Goal: Task Accomplishment & Management: Manage account settings

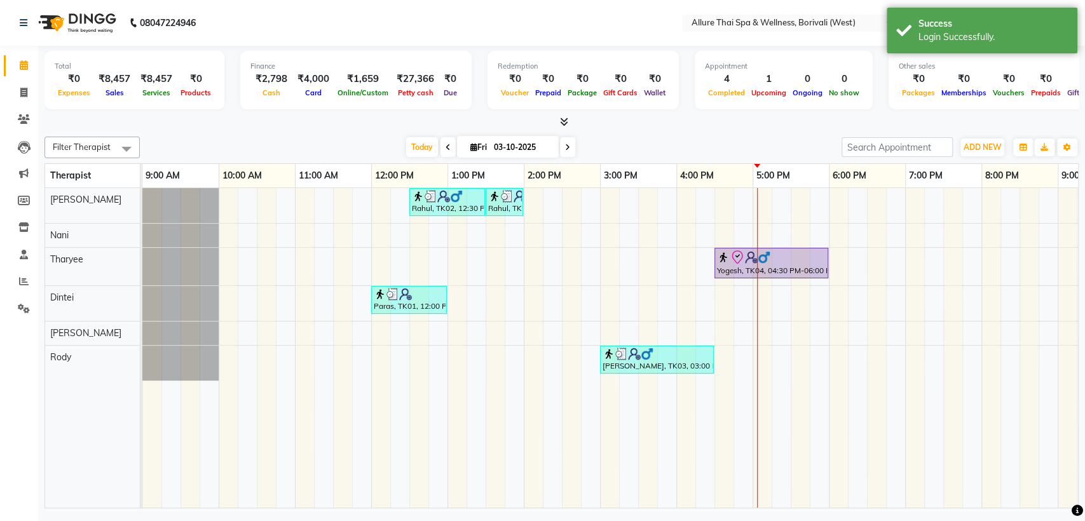
click at [130, 98] on div "Sales" at bounding box center [114, 92] width 42 height 13
click at [834, 23] on input "text" at bounding box center [780, 24] width 184 height 13
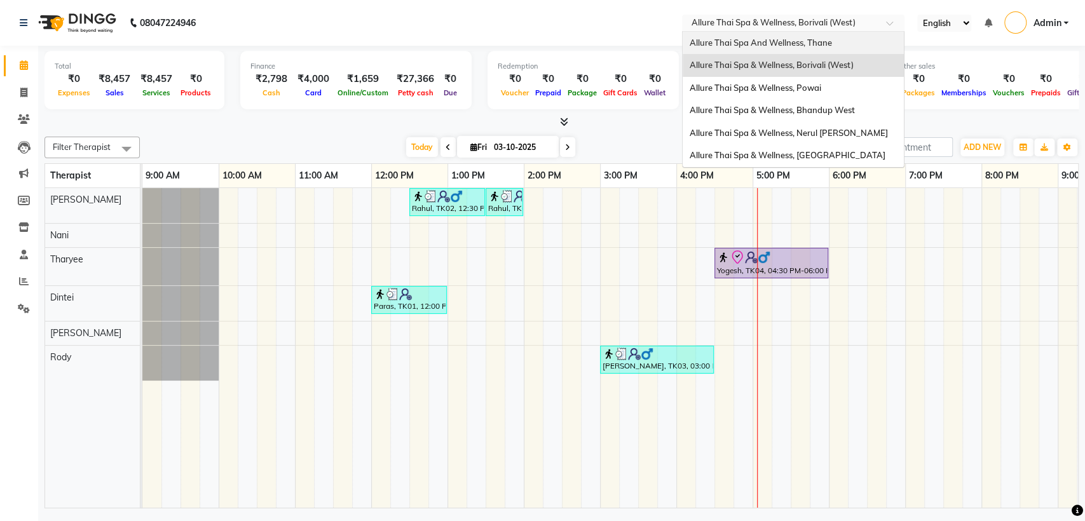
click at [792, 44] on span "Allure Thai Spa And Wellness, Thane" at bounding box center [760, 42] width 142 height 10
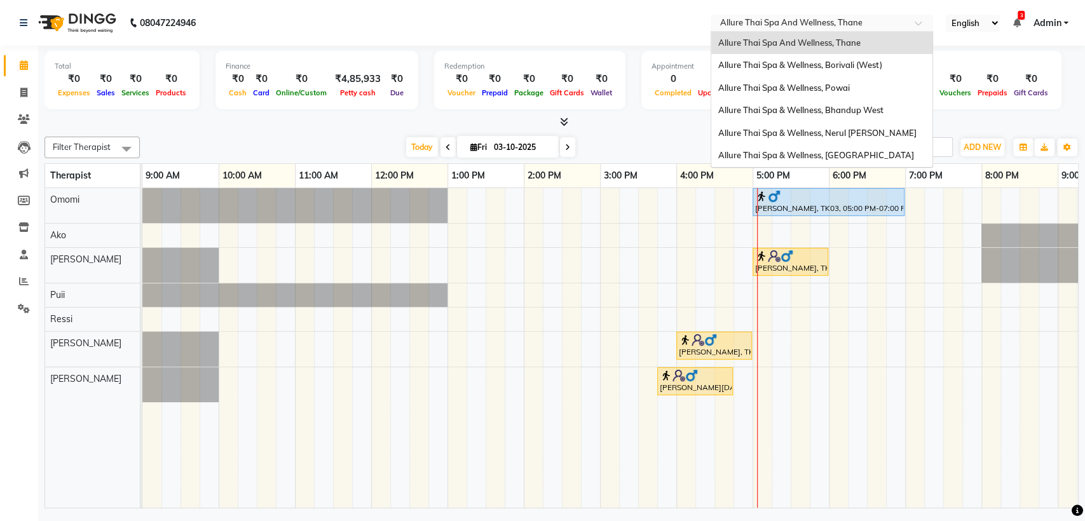
click at [857, 20] on input "text" at bounding box center [809, 24] width 184 height 13
click at [816, 111] on span "Allure Thai Spa & Wellness, Bhandup West" at bounding box center [799, 110] width 165 height 10
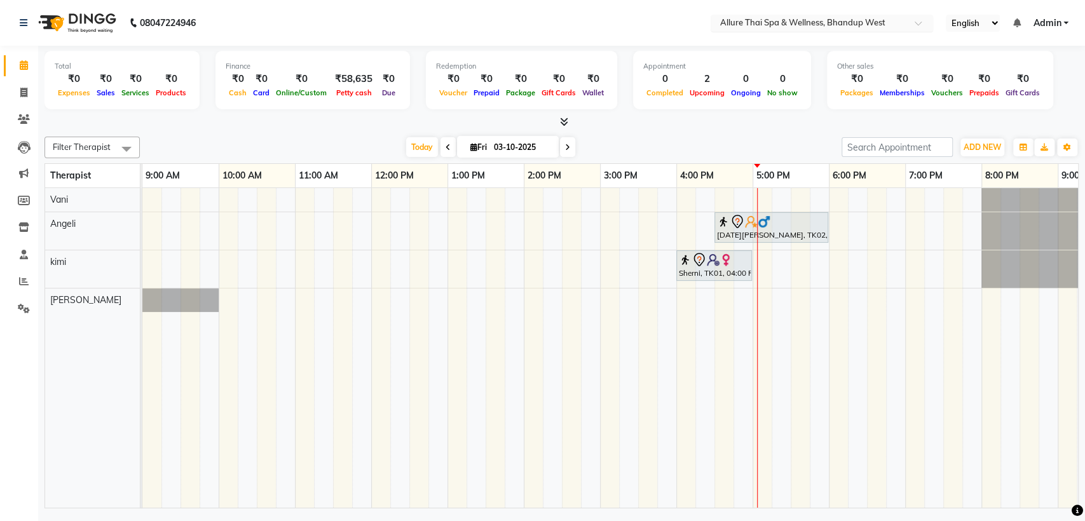
click at [910, 22] on div at bounding box center [821, 24] width 222 height 13
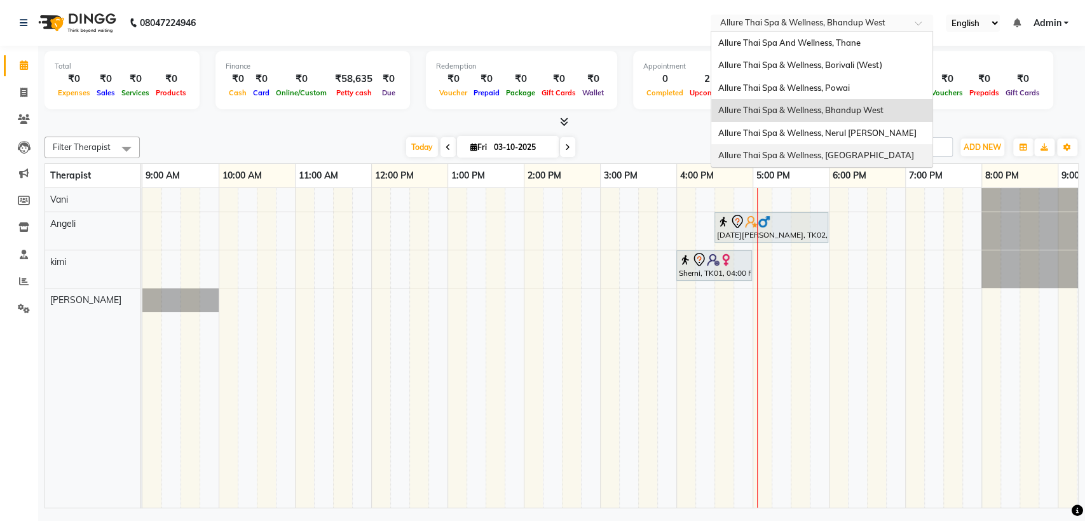
click at [849, 150] on span "Allure Thai Spa & Wellness, [GEOGRAPHIC_DATA]" at bounding box center [815, 155] width 196 height 10
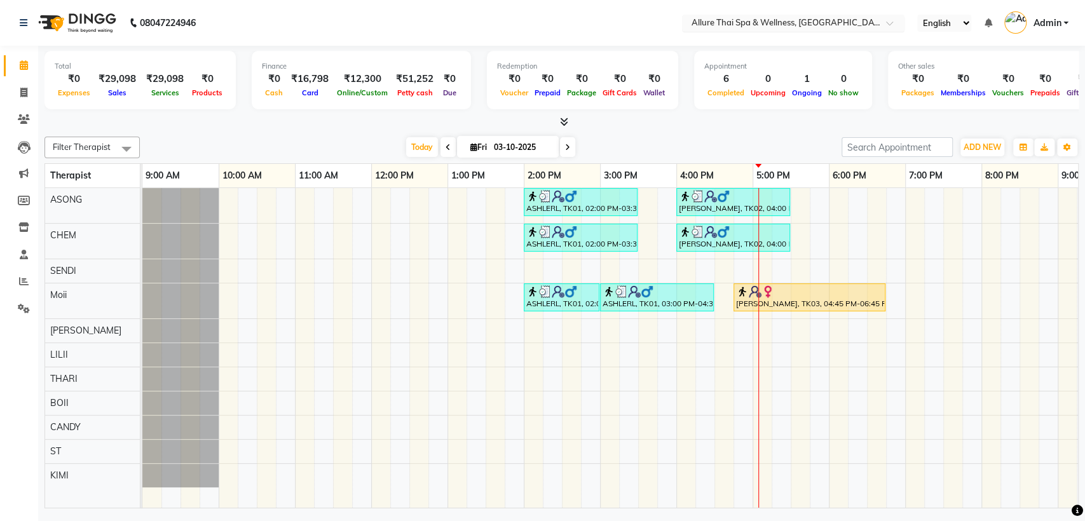
click at [892, 23] on span at bounding box center [894, 26] width 16 height 13
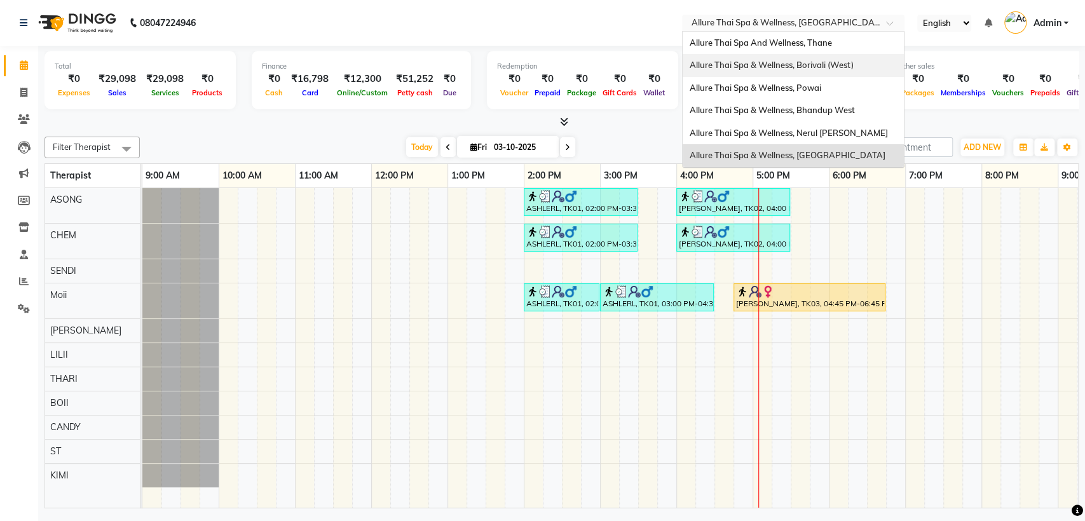
click at [806, 66] on span "Allure Thai Spa & Wellness, Borivali (West)" at bounding box center [771, 65] width 164 height 10
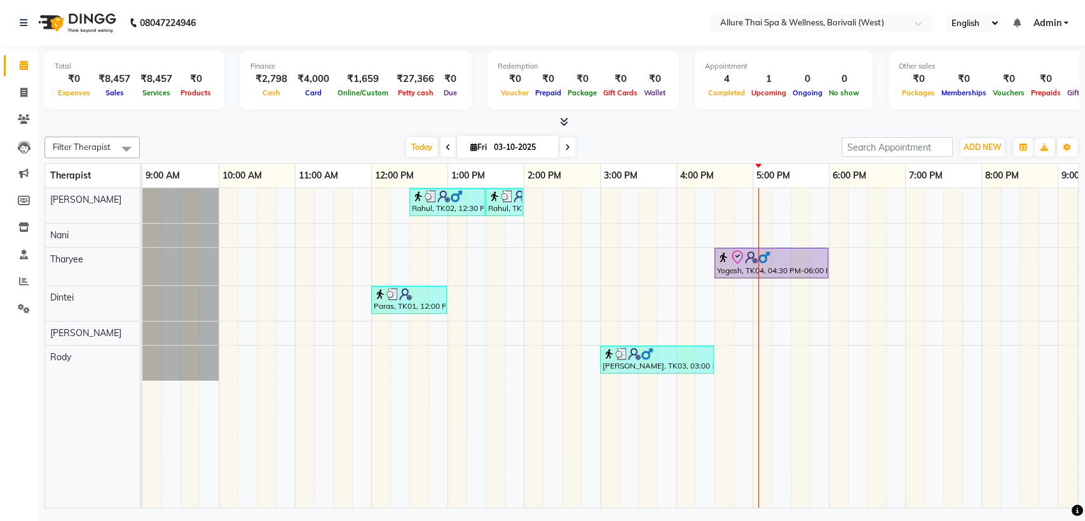
click at [1058, 18] on span "Admin" at bounding box center [1047, 23] width 28 height 13
click at [985, 84] on link "Sign out" at bounding box center [1003, 88] width 116 height 20
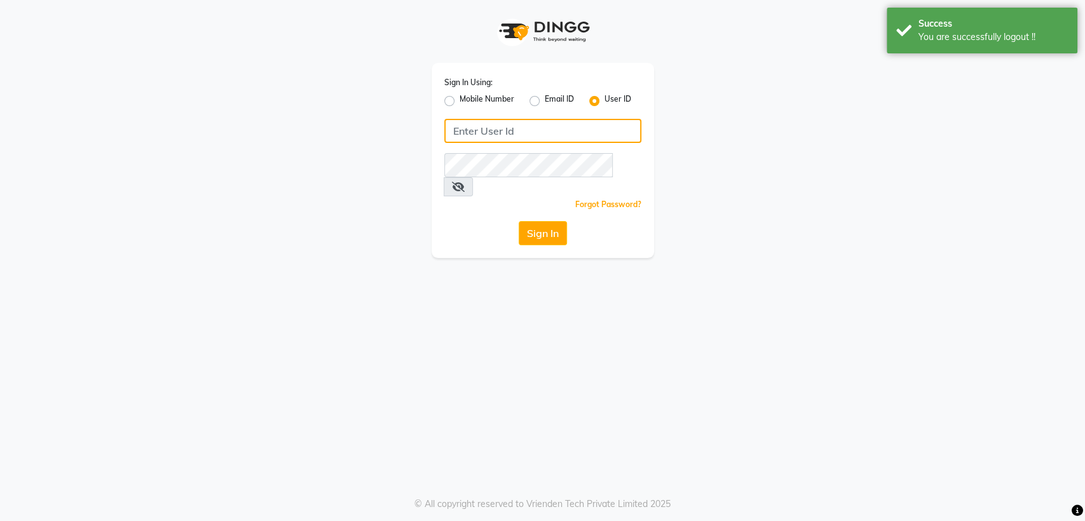
type input "9970815634"
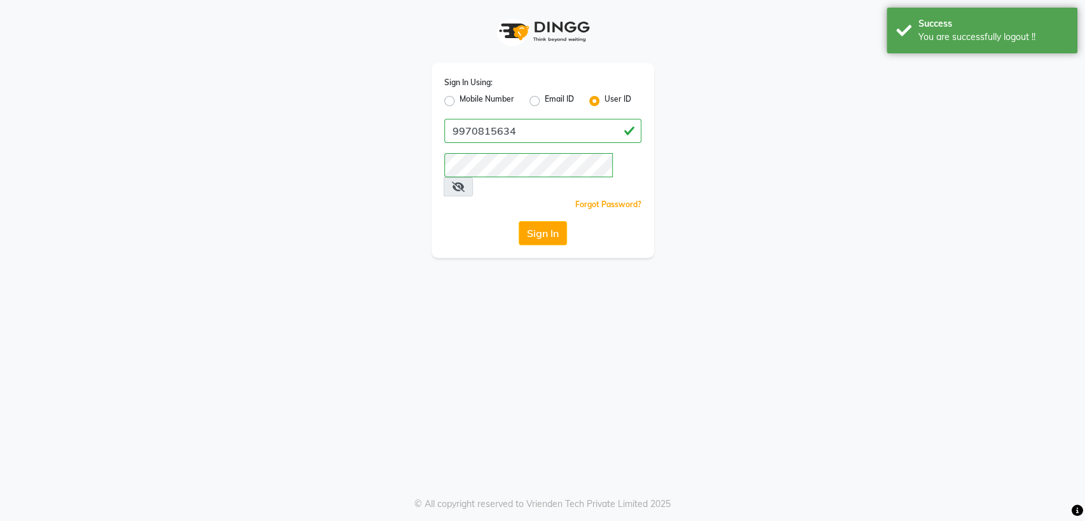
click at [459, 102] on label "Mobile Number" at bounding box center [486, 100] width 55 height 15
click at [459, 102] on input "Mobile Number" at bounding box center [463, 97] width 8 height 8
radio input "true"
radio input "false"
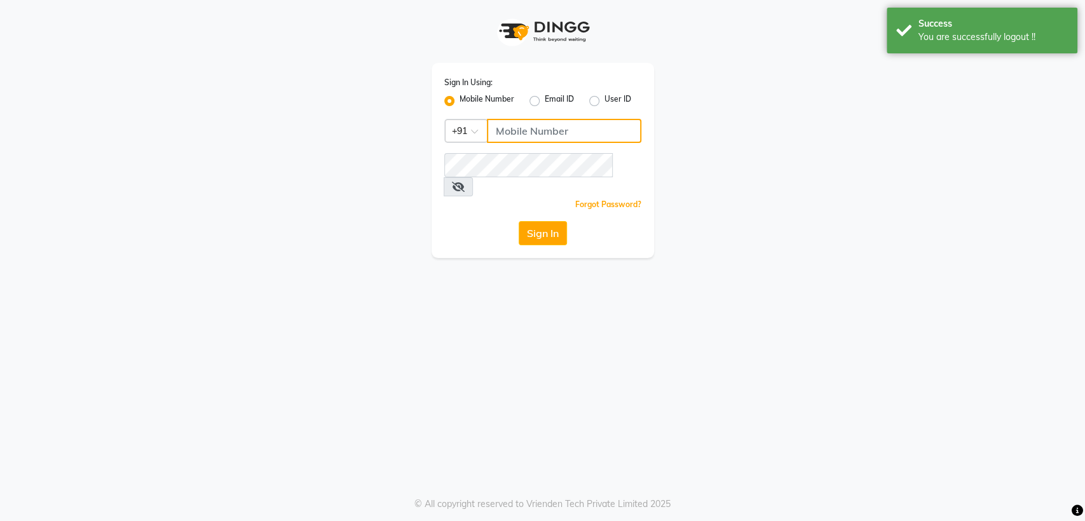
click at [511, 129] on input "Username" at bounding box center [564, 131] width 154 height 24
type input "7045840105"
click at [546, 221] on button "Sign In" at bounding box center [543, 233] width 48 height 24
